Goal: Task Accomplishment & Management: Manage account settings

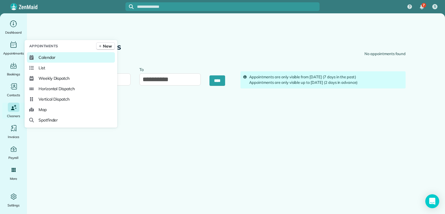
click at [47, 58] on span "Calendar" at bounding box center [47, 58] width 17 height 6
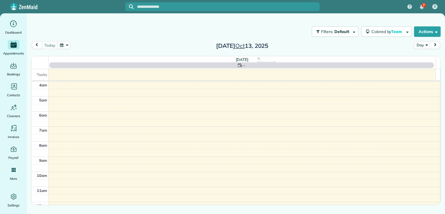
scroll to position [45, 0]
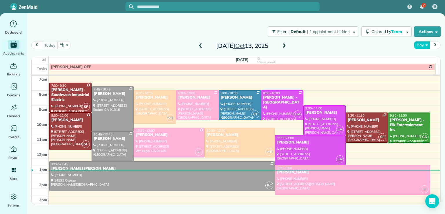
click at [425, 46] on button "Day" at bounding box center [422, 45] width 16 height 8
click at [424, 83] on link "Month" at bounding box center [438, 82] width 46 height 12
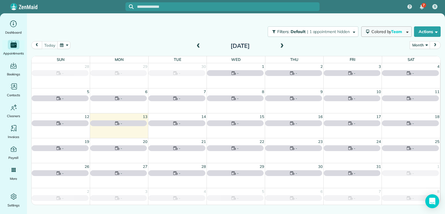
click at [391, 34] on span "Team" at bounding box center [397, 31] width 12 height 5
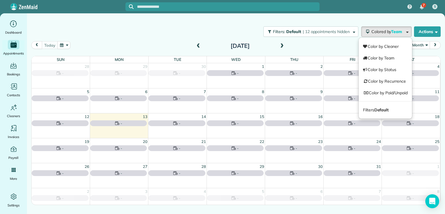
click at [378, 108] on strong "Default" at bounding box center [382, 109] width 14 height 5
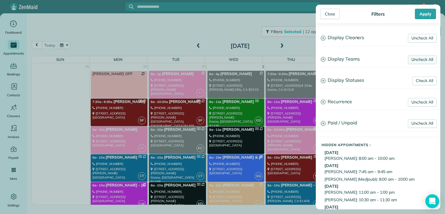
click at [416, 59] on link "Uncheck All" at bounding box center [422, 59] width 29 height 9
click at [418, 36] on link "Uncheck All" at bounding box center [422, 38] width 29 height 9
click at [351, 57] on h3 "Display Teams" at bounding box center [378, 59] width 124 height 15
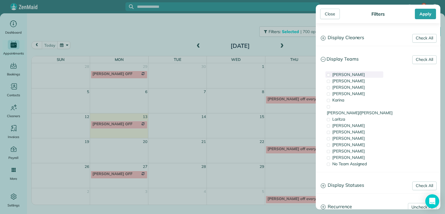
click at [336, 74] on span "[PERSON_NAME]" at bounding box center [349, 74] width 32 height 5
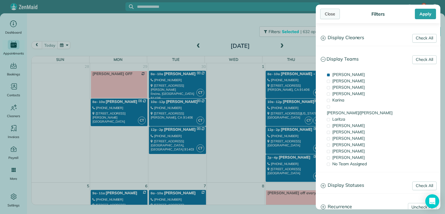
click at [328, 13] on div "Close" at bounding box center [330, 14] width 20 height 10
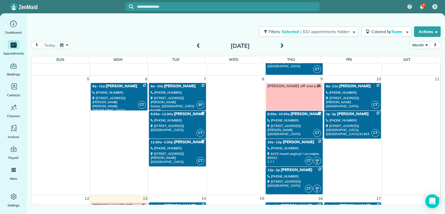
scroll to position [108, 0]
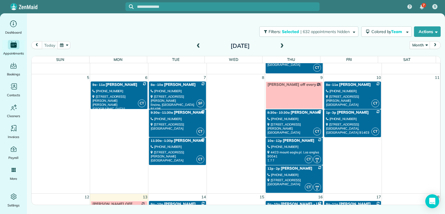
click at [186, 143] on link "CT 11:30a - 1:30p [PERSON_NAME] & [PERSON_NAME] [PHONE_NUMBER] [STREET_ADDRESS]…" at bounding box center [177, 151] width 57 height 28
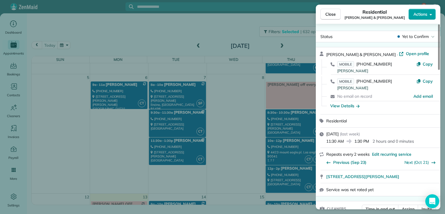
click at [415, 15] on span "Actions" at bounding box center [421, 14] width 14 height 6
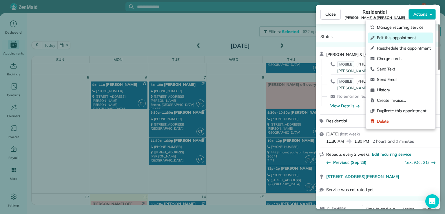
click at [408, 36] on span "Edit this appointment" at bounding box center [404, 38] width 54 height 6
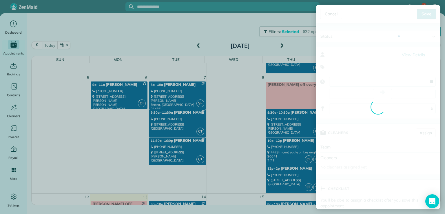
type input "**********"
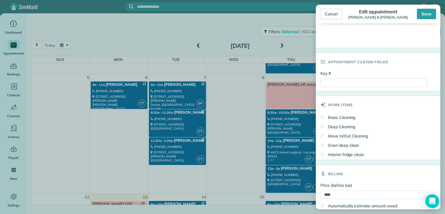
scroll to position [271, 0]
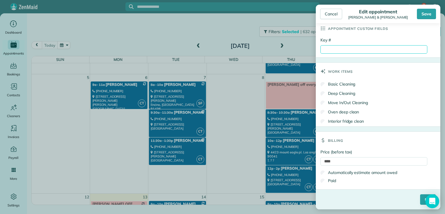
click at [328, 50] on input "Key #" at bounding box center [374, 49] width 107 height 8
type input "*********"
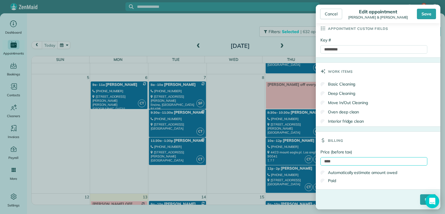
click at [333, 162] on input "****" at bounding box center [374, 161] width 107 height 8
type input "*"
type input "****"
click at [420, 198] on input "****" at bounding box center [428, 199] width 16 height 10
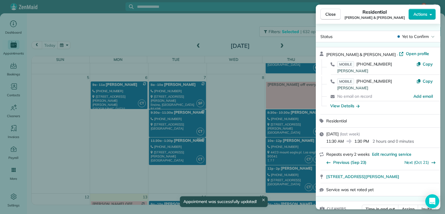
scroll to position [108, 0]
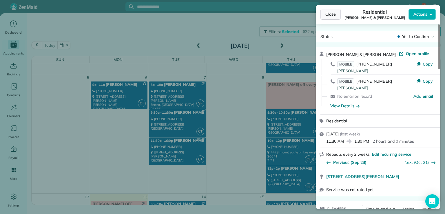
click at [331, 14] on span "Close" at bounding box center [331, 14] width 10 height 6
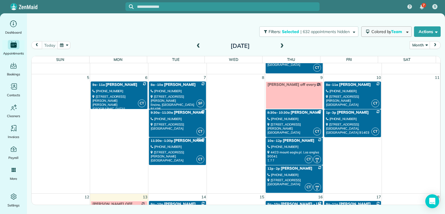
click at [383, 29] on span "Colored by Team" at bounding box center [388, 31] width 33 height 5
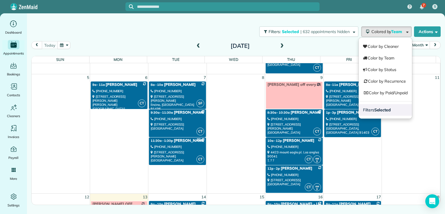
click at [386, 108] on strong "Selected" at bounding box center [383, 109] width 17 height 5
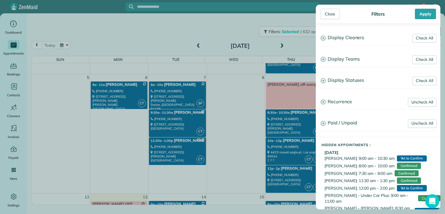
click at [353, 57] on h3 "Display Teams" at bounding box center [378, 59] width 124 height 15
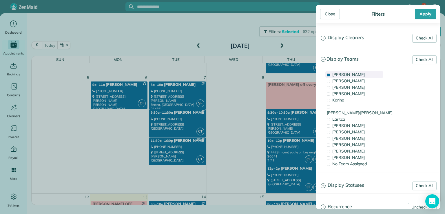
click at [340, 74] on span "[PERSON_NAME]" at bounding box center [349, 74] width 32 height 5
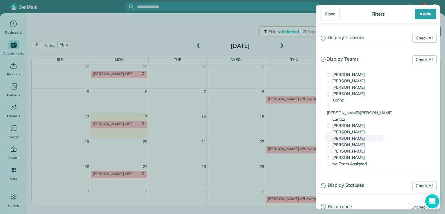
click at [351, 135] on div "[PERSON_NAME]" at bounding box center [355, 138] width 58 height 6
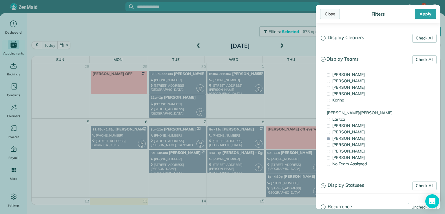
click at [329, 14] on div "Close" at bounding box center [330, 14] width 20 height 10
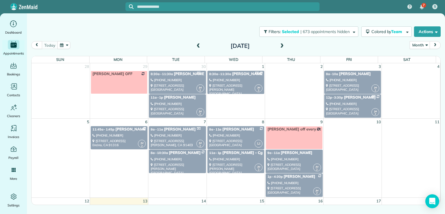
click at [240, 134] on div "[PHONE_NUMBER]" at bounding box center [235, 135] width 53 height 4
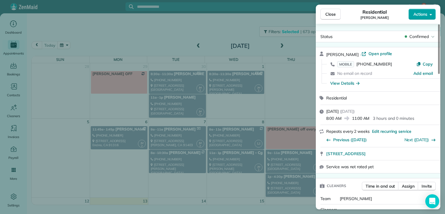
click at [421, 13] on span "Actions" at bounding box center [421, 14] width 14 height 6
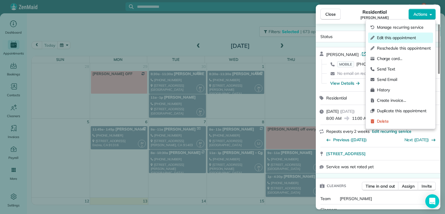
click at [415, 38] on span "Edit this appointment" at bounding box center [404, 38] width 54 height 6
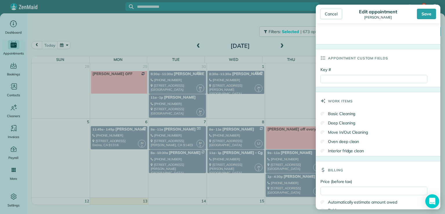
scroll to position [271, 0]
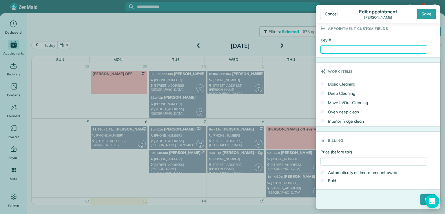
click at [331, 50] on input "Key #" at bounding box center [374, 49] width 107 height 8
type input "****"
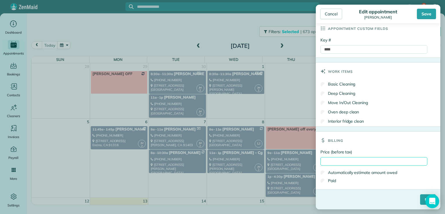
click at [331, 163] on input "Price (before tax)" at bounding box center [374, 161] width 107 height 8
type input "*****"
click at [420, 199] on input "****" at bounding box center [428, 199] width 16 height 10
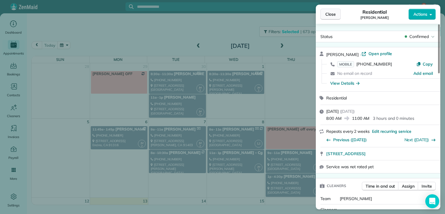
click at [331, 14] on span "Close" at bounding box center [331, 14] width 10 height 6
